Goal: Check status

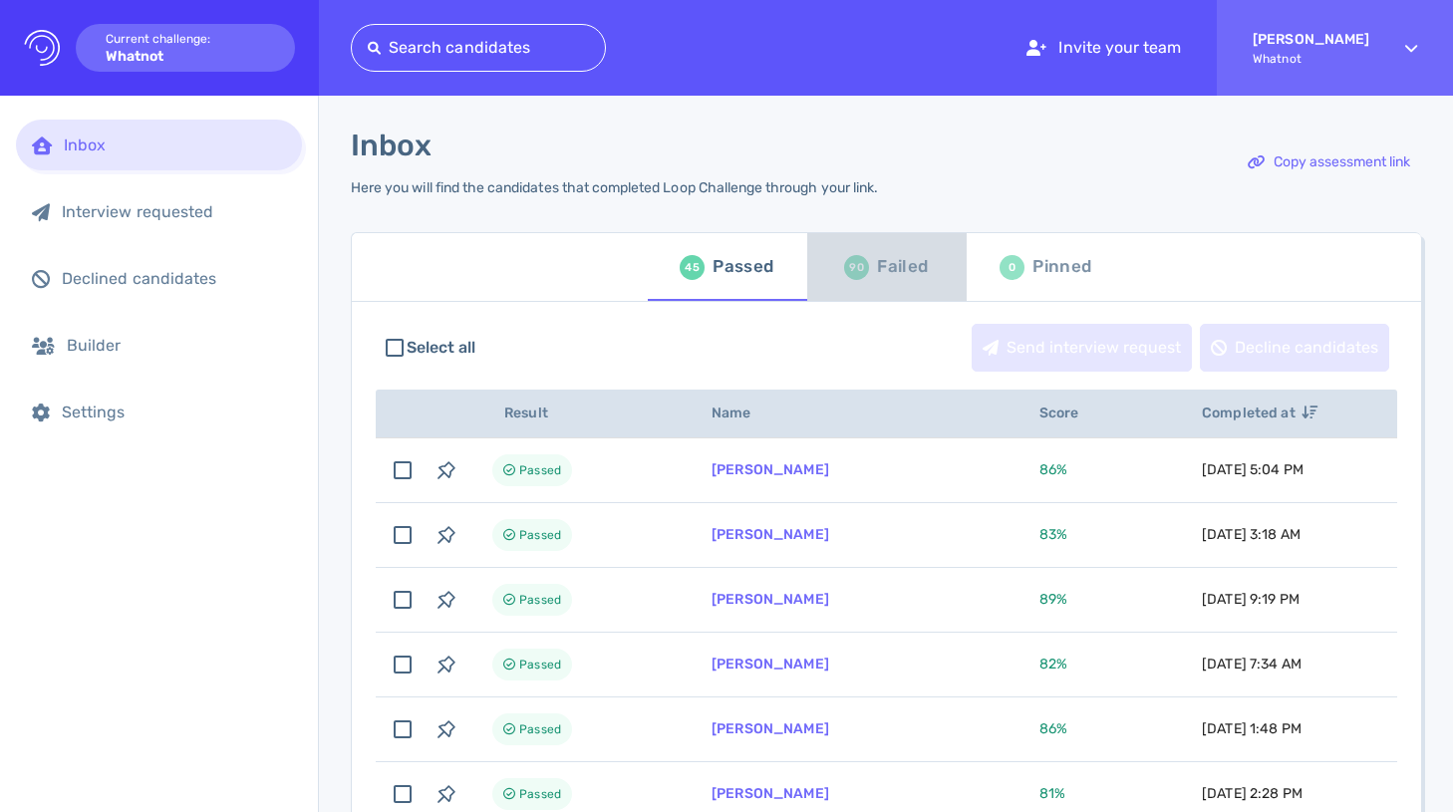
click at [877, 279] on div "Failed" at bounding box center [902, 267] width 51 height 30
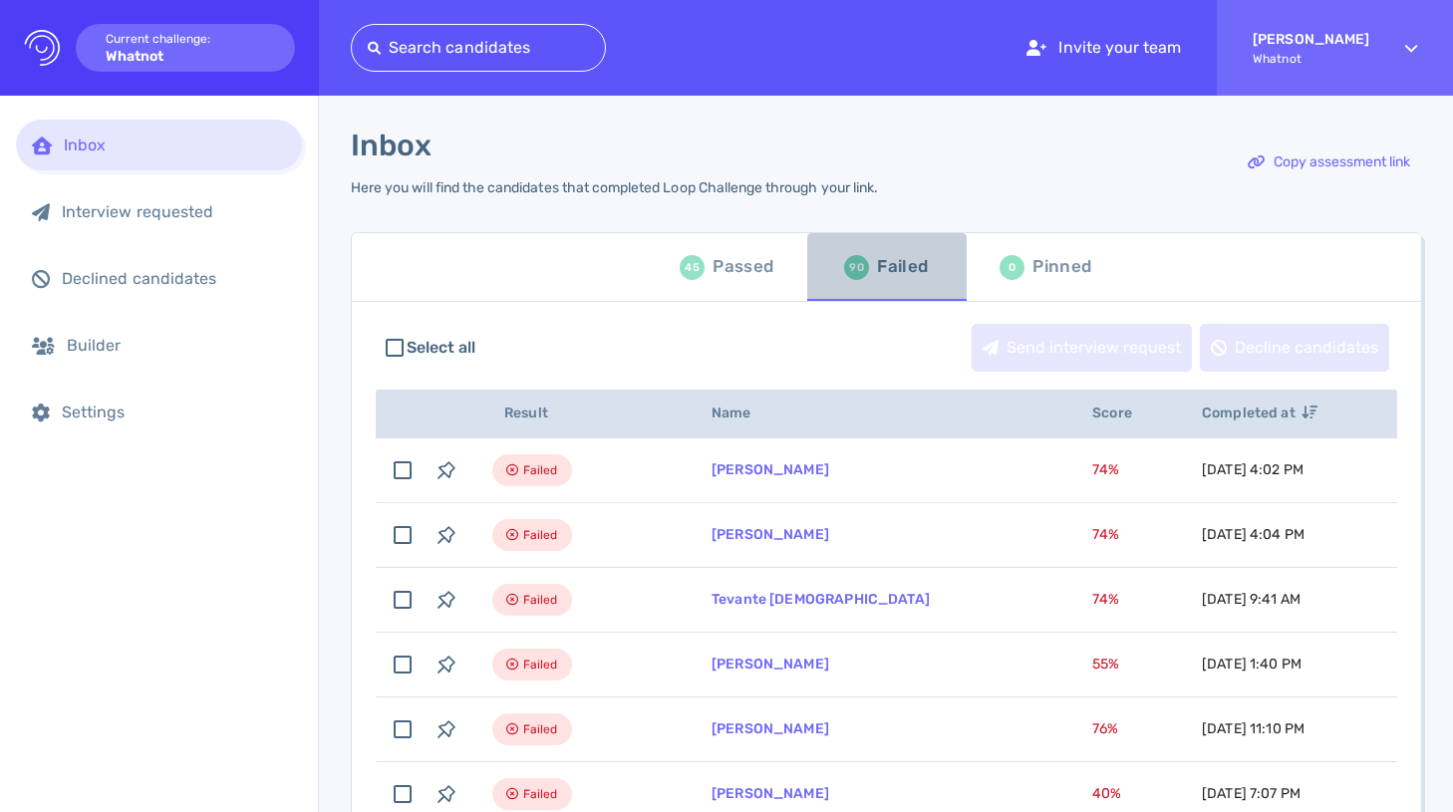
click at [882, 276] on div "Failed" at bounding box center [902, 267] width 51 height 30
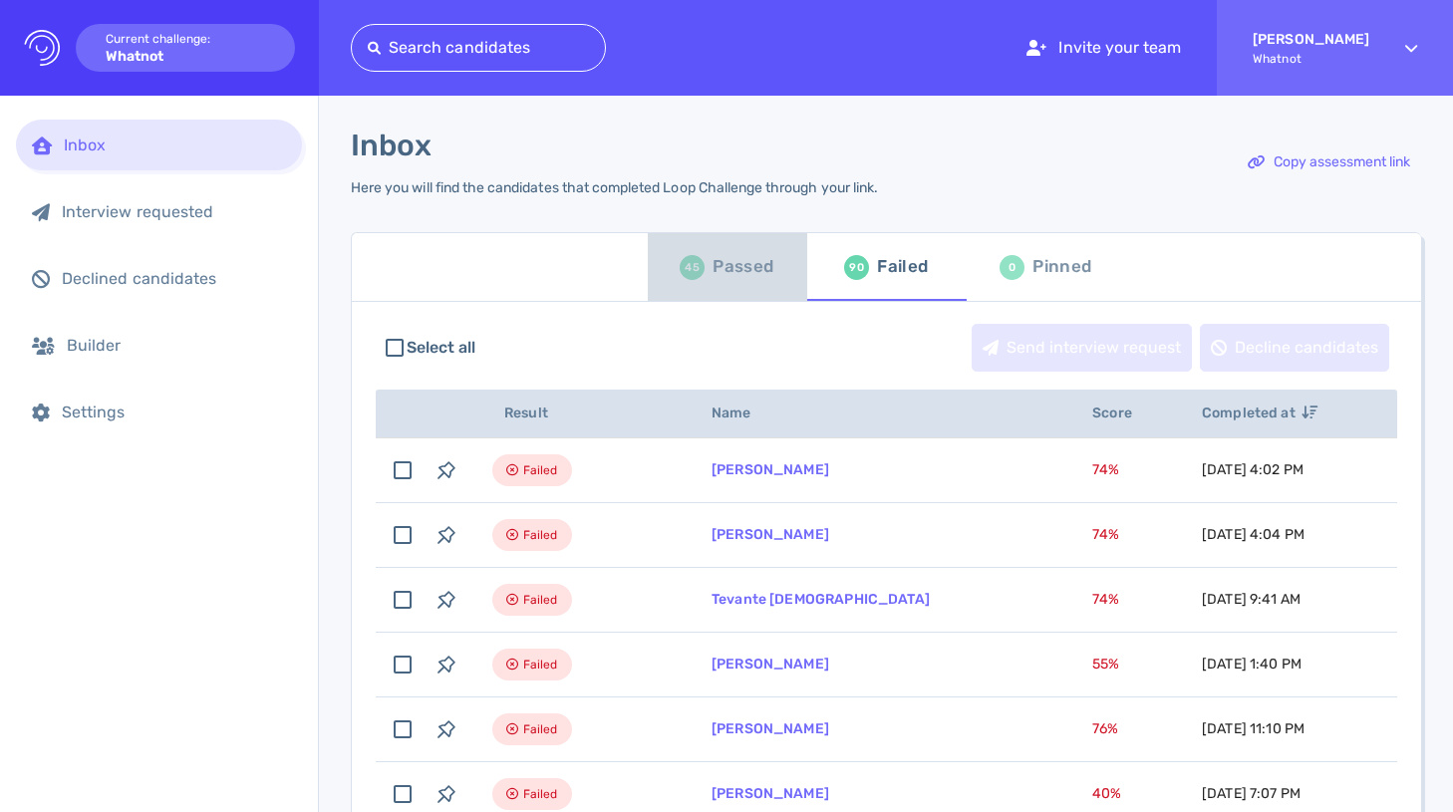
click at [754, 272] on div "Passed" at bounding box center [742, 267] width 61 height 30
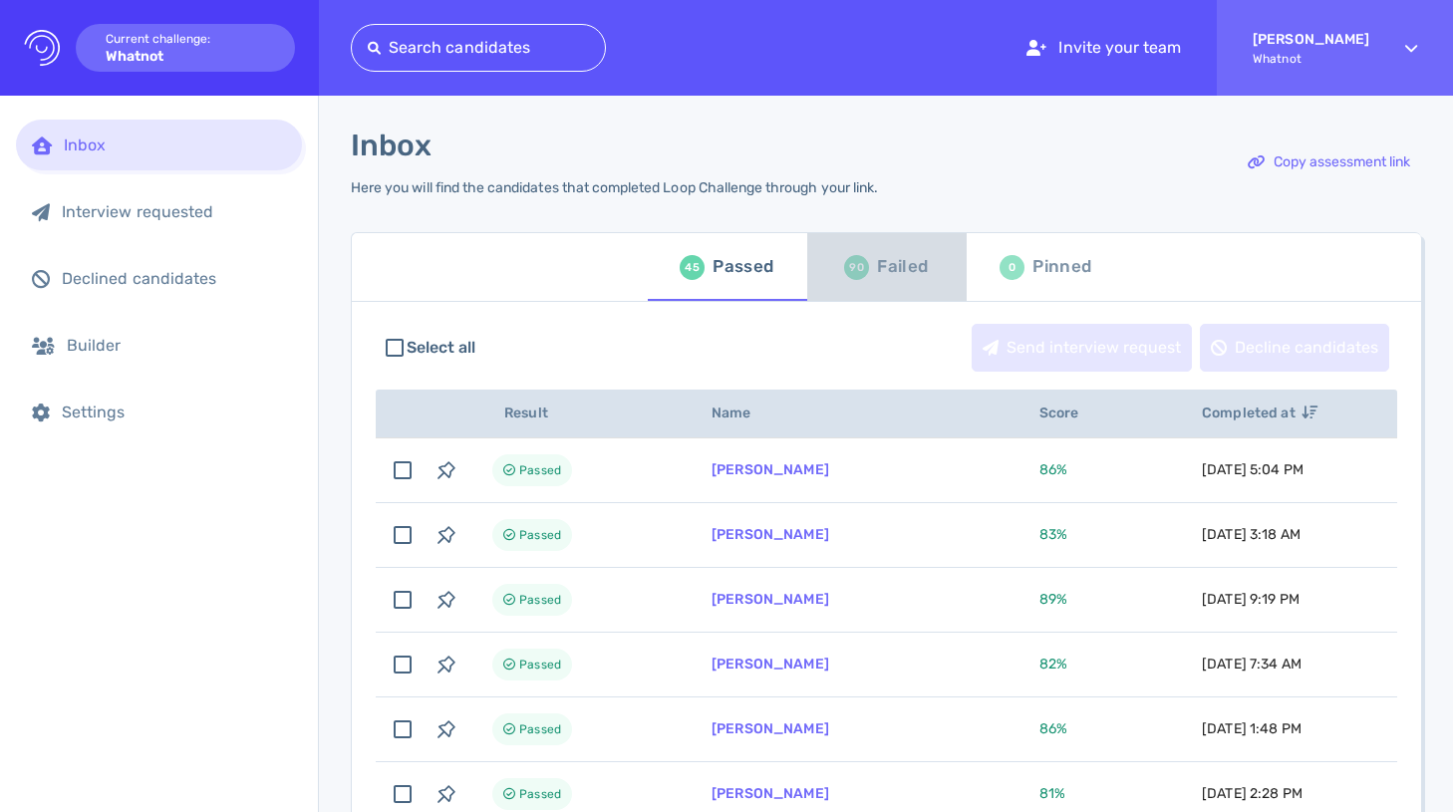
click at [907, 266] on div "Failed" at bounding box center [902, 267] width 51 height 30
